Goal: Transaction & Acquisition: Purchase product/service

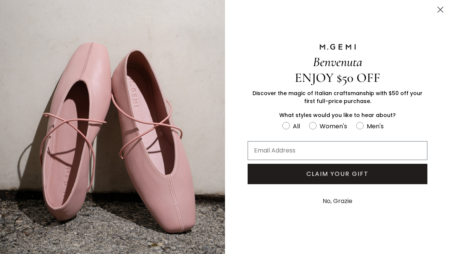
click at [356, 198] on button "No, Grazie" at bounding box center [337, 201] width 37 height 19
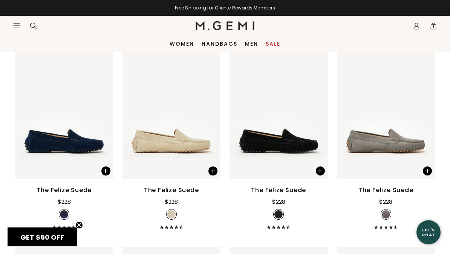
scroll to position [1083, 0]
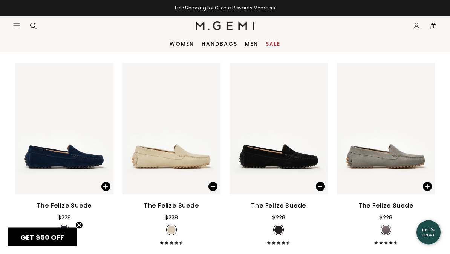
click at [391, 210] on div "The Felize Suede" at bounding box center [386, 205] width 55 height 9
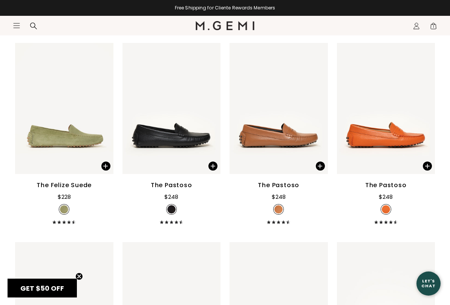
scroll to position [1502, 0]
click at [83, 190] on div "The Felize Suede" at bounding box center [64, 185] width 55 height 9
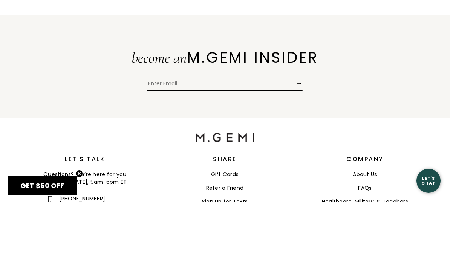
scroll to position [8550, 0]
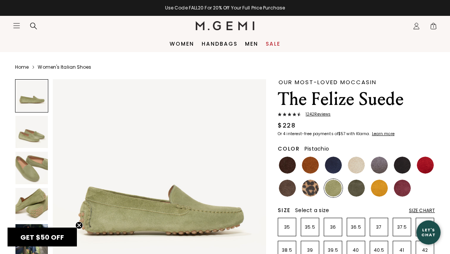
click at [361, 192] on img at bounding box center [356, 187] width 17 height 17
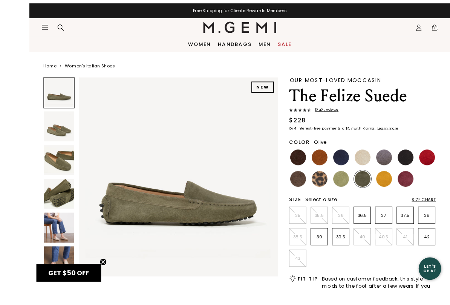
scroll to position [34, 0]
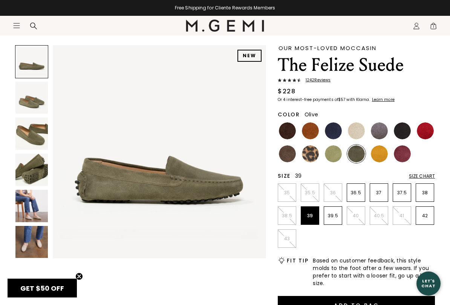
click at [314, 219] on p "39" at bounding box center [310, 216] width 18 height 6
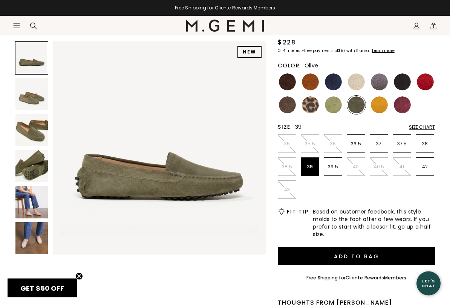
scroll to position [83, 0]
click at [391, 253] on button "Add to Bag" at bounding box center [356, 256] width 157 height 18
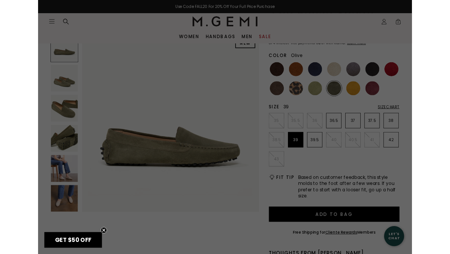
scroll to position [0, 0]
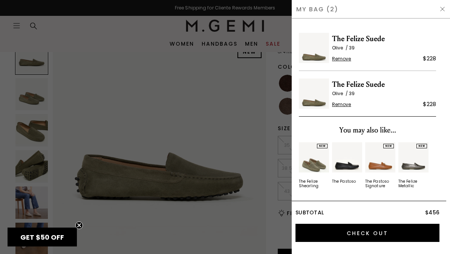
click at [346, 106] on span "Remove" at bounding box center [341, 104] width 19 height 6
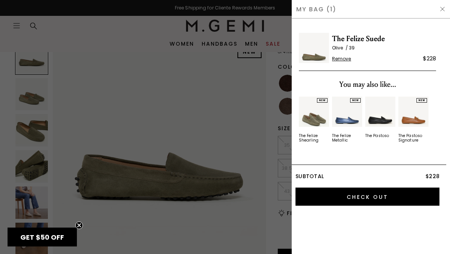
click at [248, 217] on div at bounding box center [225, 127] width 450 height 254
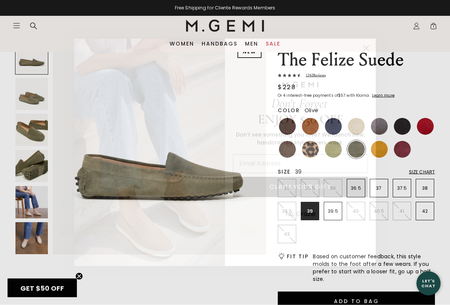
scroll to position [40, 0]
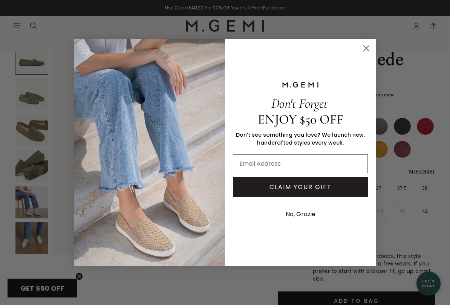
click at [370, 51] on circle "Close dialog" at bounding box center [366, 48] width 12 height 12
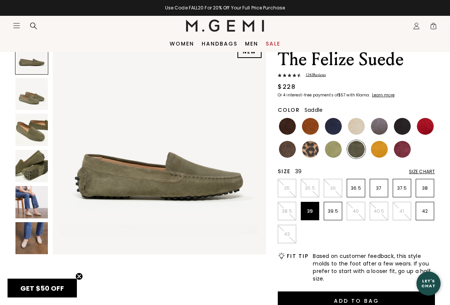
click at [314, 130] on img at bounding box center [310, 126] width 17 height 17
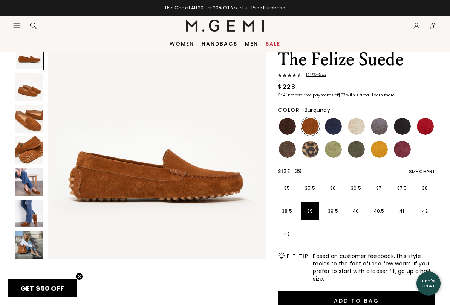
click at [405, 156] on img at bounding box center [402, 149] width 17 height 17
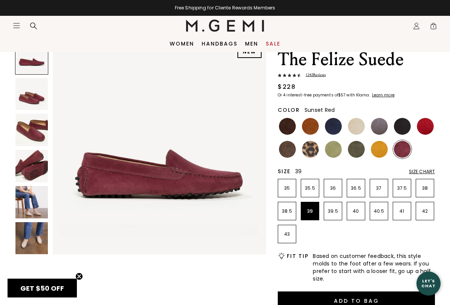
click at [428, 126] on img at bounding box center [425, 126] width 17 height 17
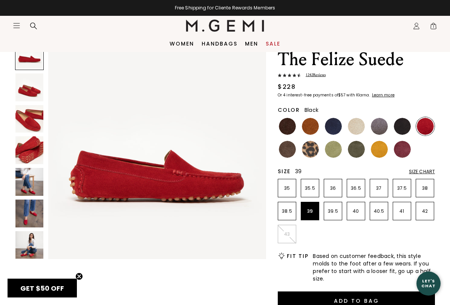
click at [405, 130] on img at bounding box center [402, 126] width 17 height 17
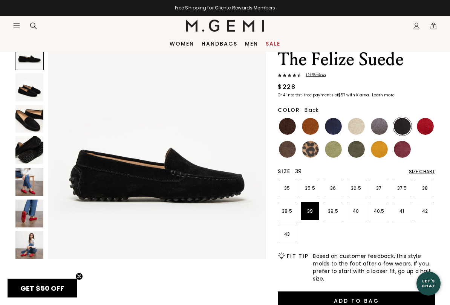
click at [380, 133] on img at bounding box center [379, 126] width 17 height 17
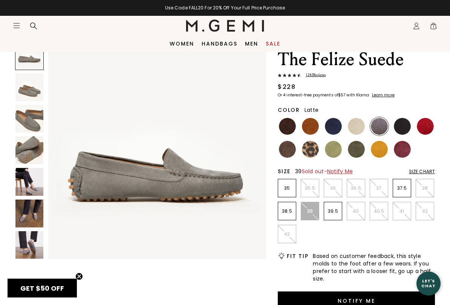
click at [358, 133] on img at bounding box center [356, 126] width 17 height 17
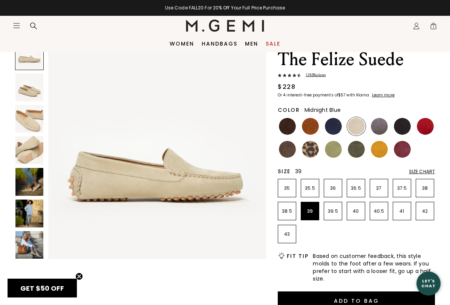
click at [332, 130] on img at bounding box center [333, 126] width 17 height 17
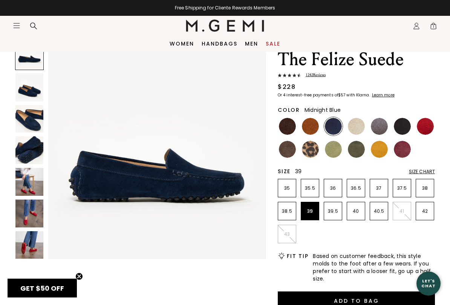
click at [311, 129] on img at bounding box center [310, 126] width 17 height 17
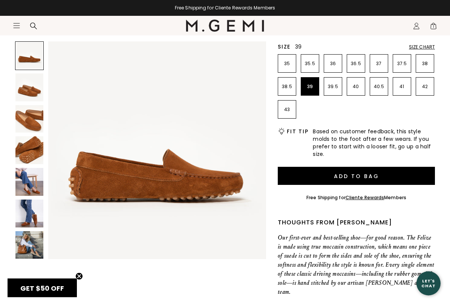
scroll to position [165, 0]
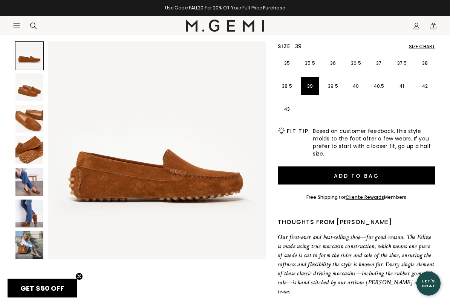
click at [233, 192] on img at bounding box center [157, 150] width 218 height 218
click at [38, 93] on img at bounding box center [29, 88] width 28 height 28
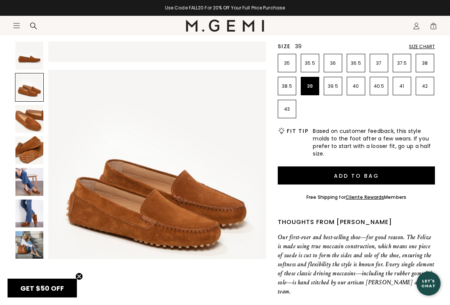
scroll to position [225, 0]
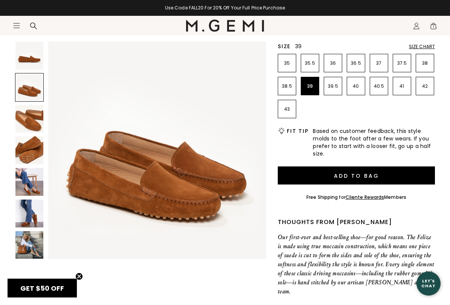
click at [41, 125] on img at bounding box center [29, 119] width 28 height 28
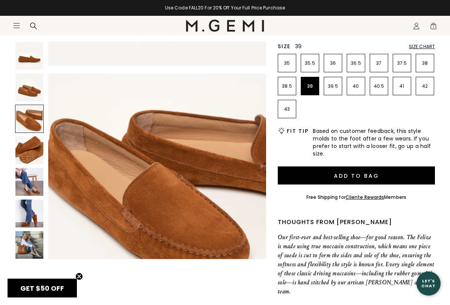
scroll to position [451, 0]
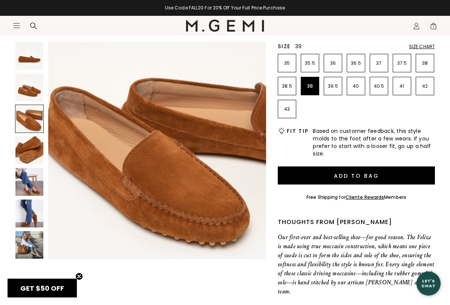
click at [22, 156] on img at bounding box center [29, 150] width 28 height 28
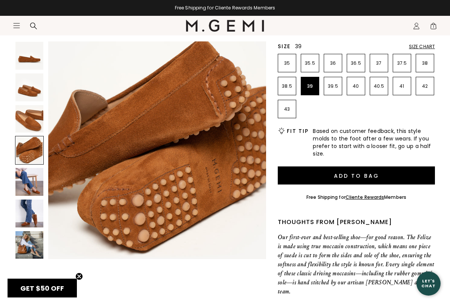
scroll to position [166, 0]
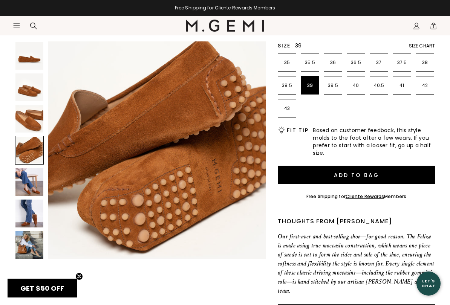
click at [32, 173] on img at bounding box center [29, 182] width 28 height 28
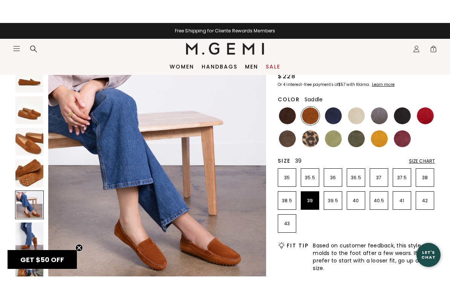
scroll to position [0, 0]
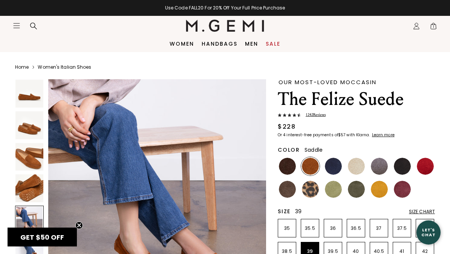
click at [289, 190] on img at bounding box center [287, 189] width 17 height 17
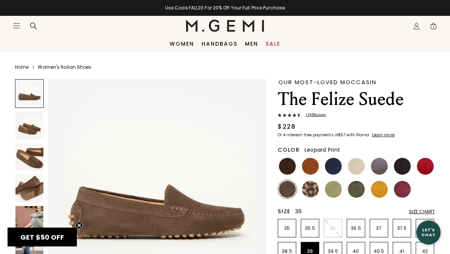
click at [314, 196] on img at bounding box center [310, 189] width 17 height 17
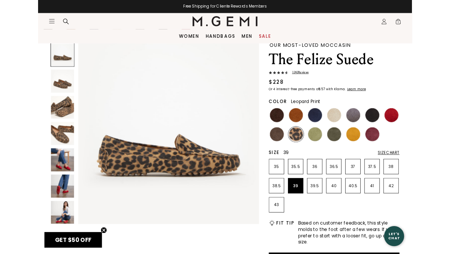
scroll to position [27, 0]
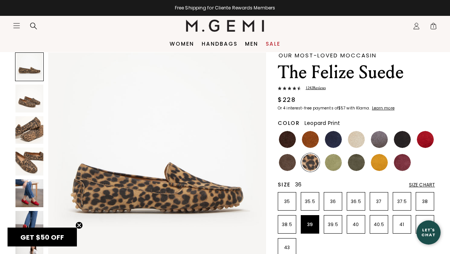
click at [327, 209] on li "36" at bounding box center [333, 201] width 18 height 18
click at [338, 165] on img at bounding box center [333, 162] width 17 height 17
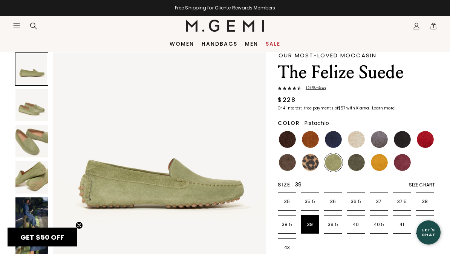
click at [316, 227] on li "39" at bounding box center [310, 224] width 18 height 18
click at [361, 169] on img at bounding box center [356, 162] width 17 height 17
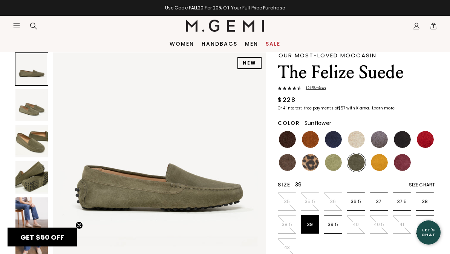
click at [382, 169] on img at bounding box center [379, 162] width 17 height 17
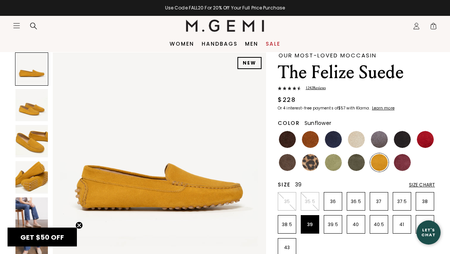
click at [403, 169] on img at bounding box center [402, 162] width 17 height 17
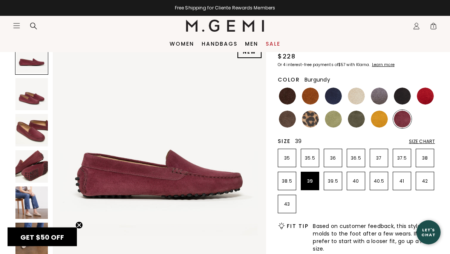
scroll to position [62, 0]
